Goal: Transaction & Acquisition: Purchase product/service

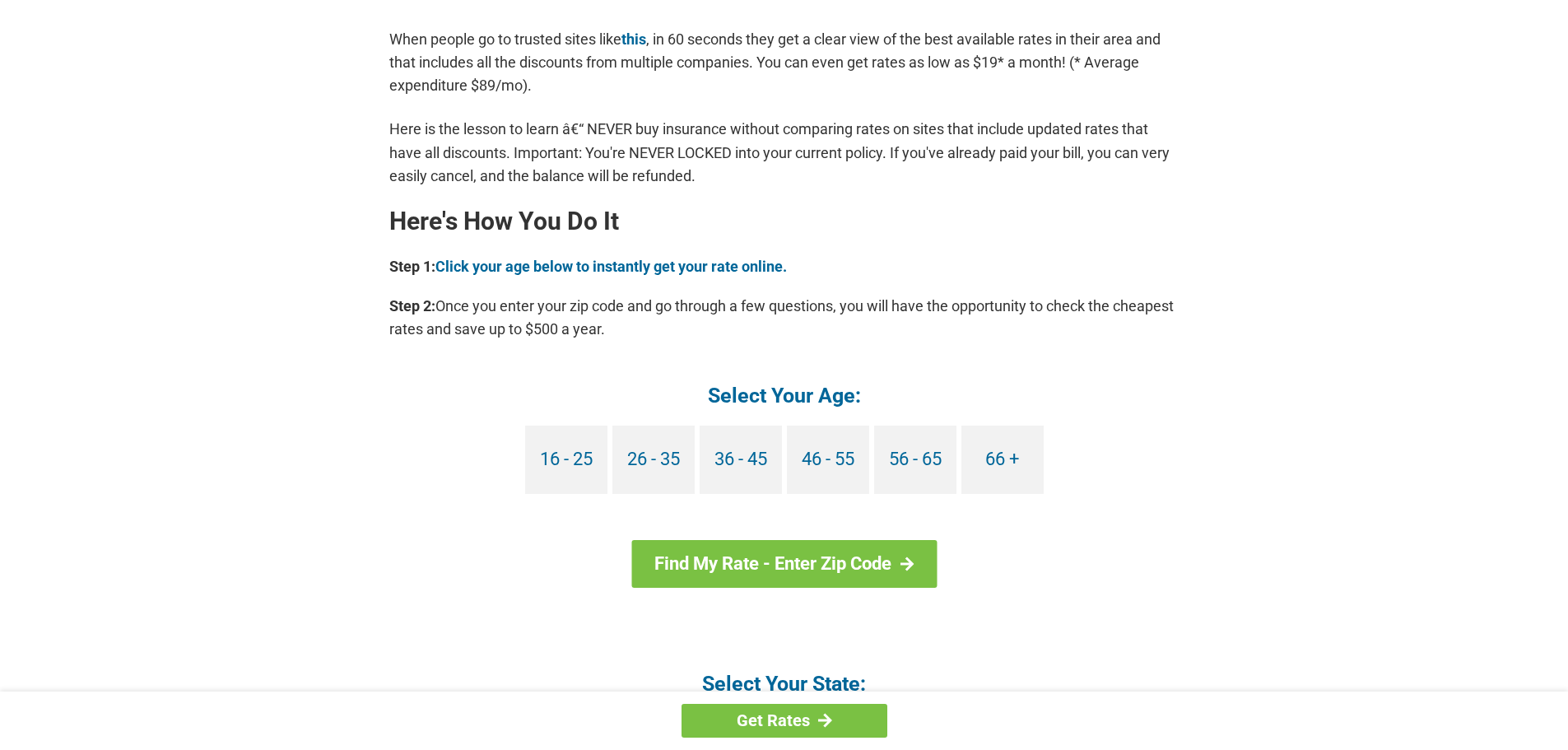
scroll to position [1399, 0]
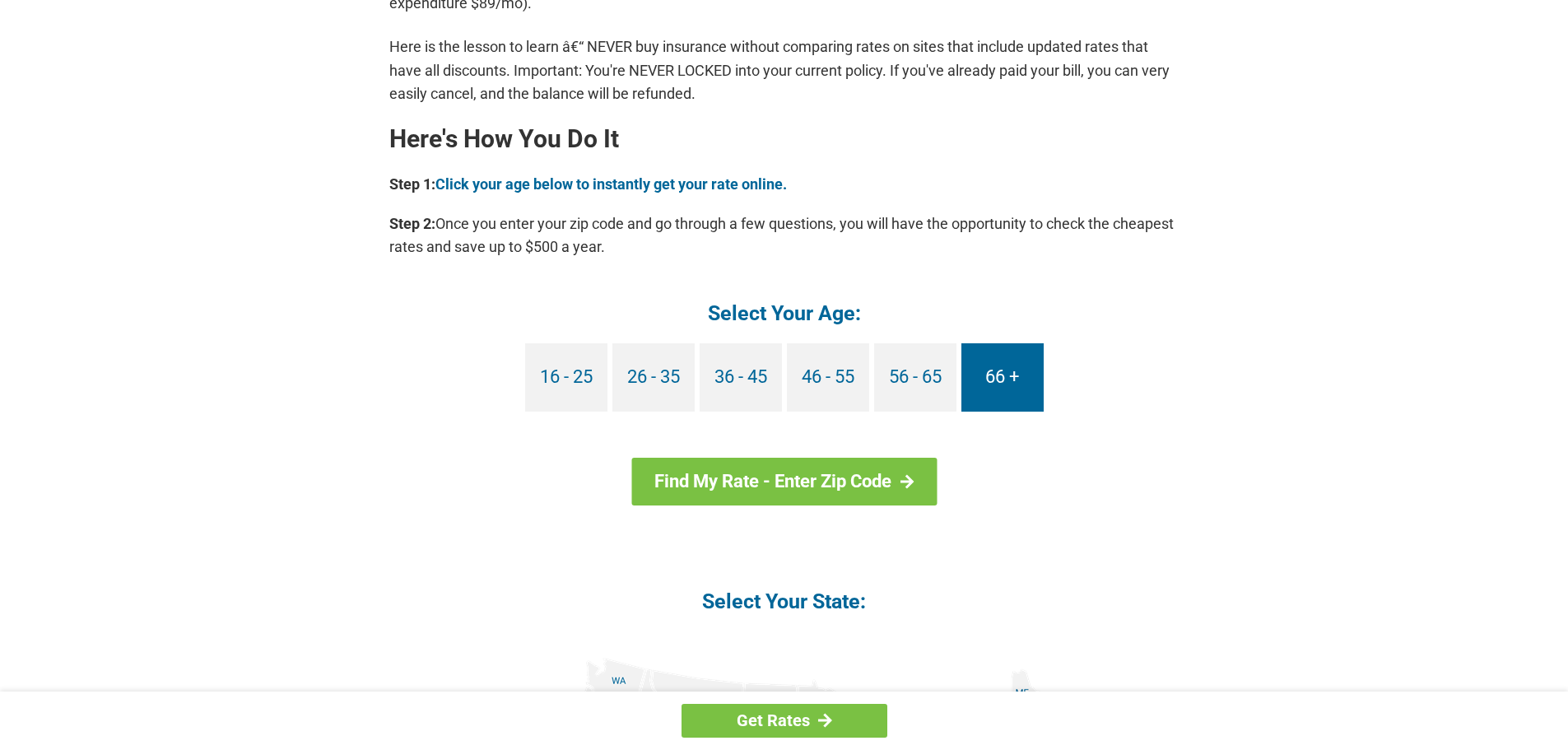
click at [1005, 384] on link "66 +" at bounding box center [1002, 377] width 82 height 68
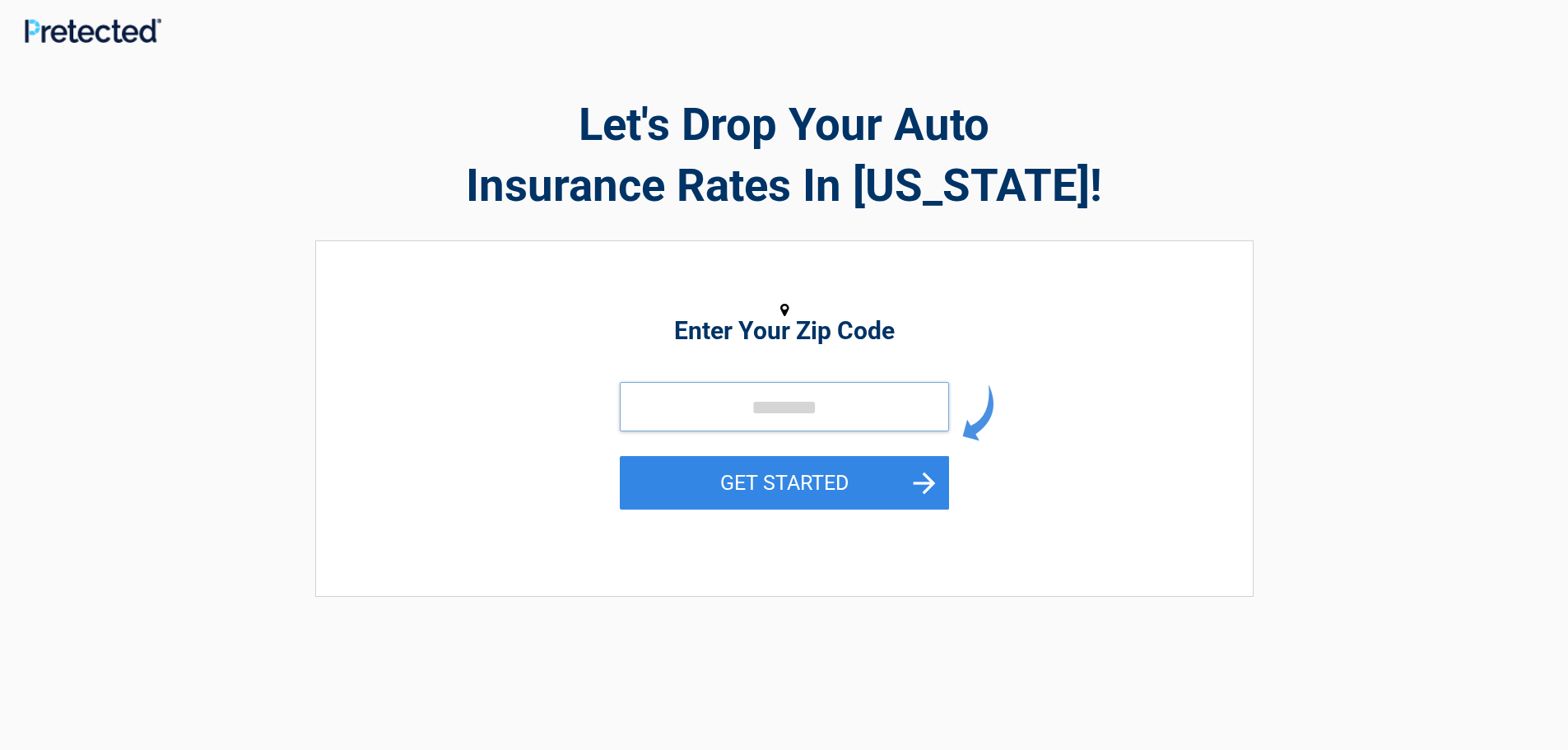
click at [686, 416] on input "tel" at bounding box center [784, 407] width 329 height 49
type input "*"
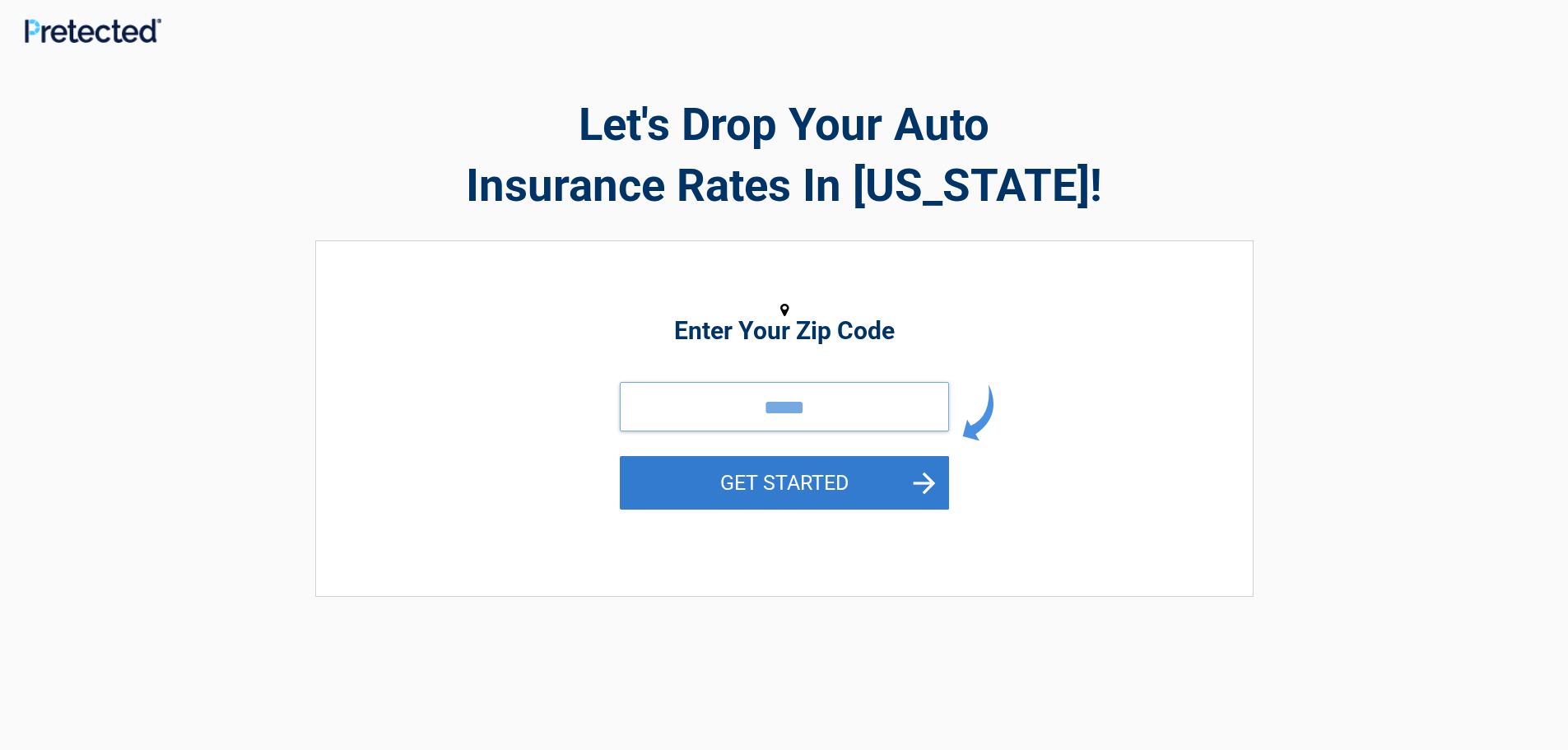
type input "*****"
click at [796, 490] on button "GET STARTED" at bounding box center [784, 482] width 329 height 53
